Goal: Information Seeking & Learning: Check status

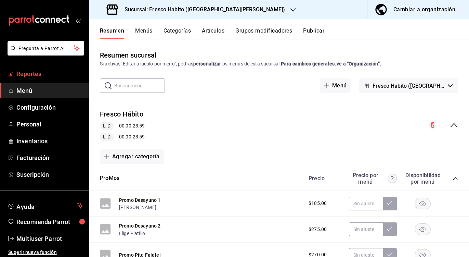
click at [32, 68] on link "Reportes" at bounding box center [44, 73] width 89 height 15
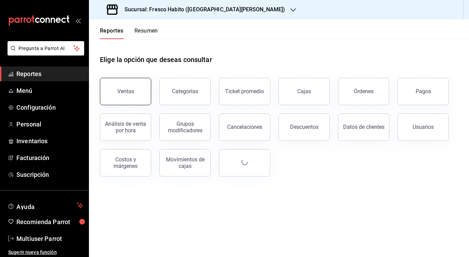
click at [131, 95] on button "Ventas" at bounding box center [125, 91] width 51 height 27
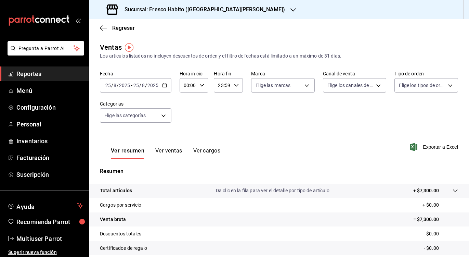
click at [164, 87] on icon "button" at bounding box center [164, 85] width 5 height 5
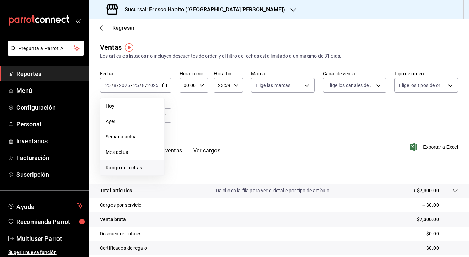
click at [127, 165] on span "Rango de fechas" at bounding box center [132, 167] width 53 height 7
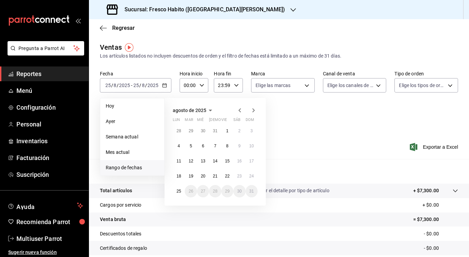
click at [239, 112] on icon "button" at bounding box center [240, 110] width 8 height 8
click at [191, 131] on abbr "1" at bounding box center [191, 130] width 2 height 5
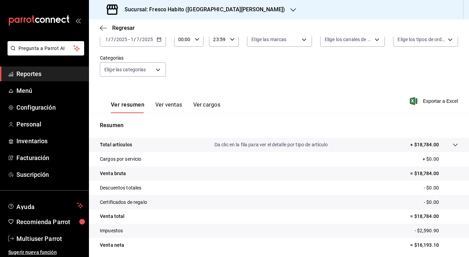
scroll to position [71, 0]
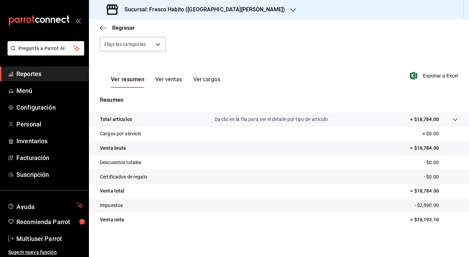
click at [48, 77] on span "Reportes" at bounding box center [49, 73] width 67 height 9
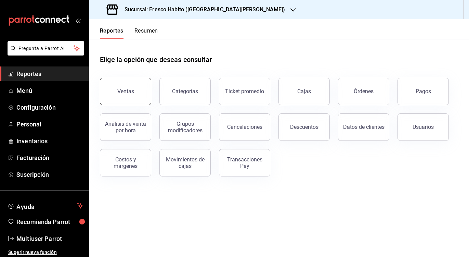
click at [133, 95] on button "Ventas" at bounding box center [125, 91] width 51 height 27
